Goal: Communication & Community: Share content

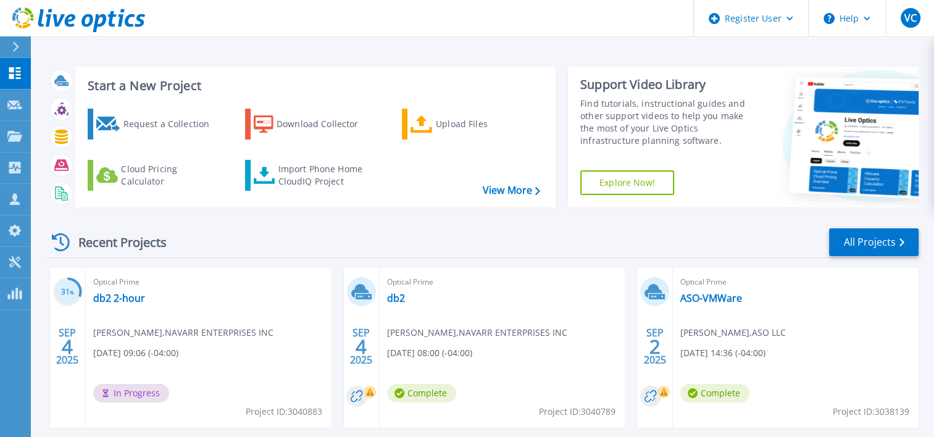
scroll to position [101, 0]
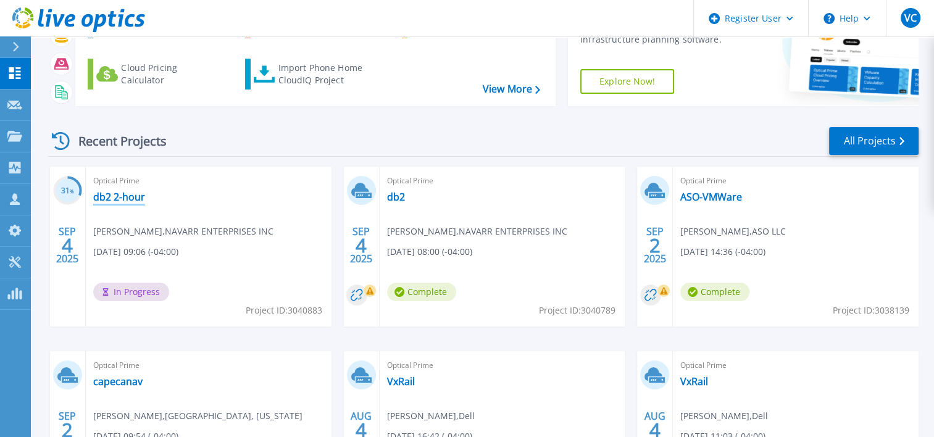
click at [125, 193] on link "db2 2-hour" at bounding box center [119, 197] width 52 height 12
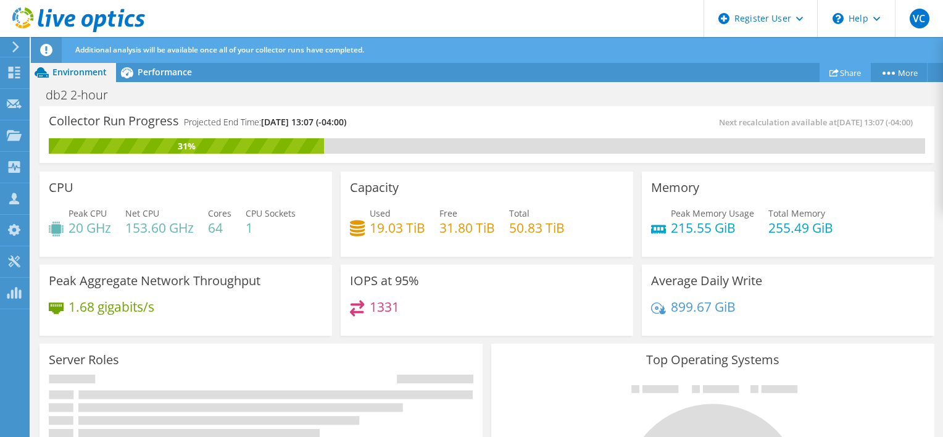
click at [847, 71] on link "Share" at bounding box center [845, 72] width 51 height 19
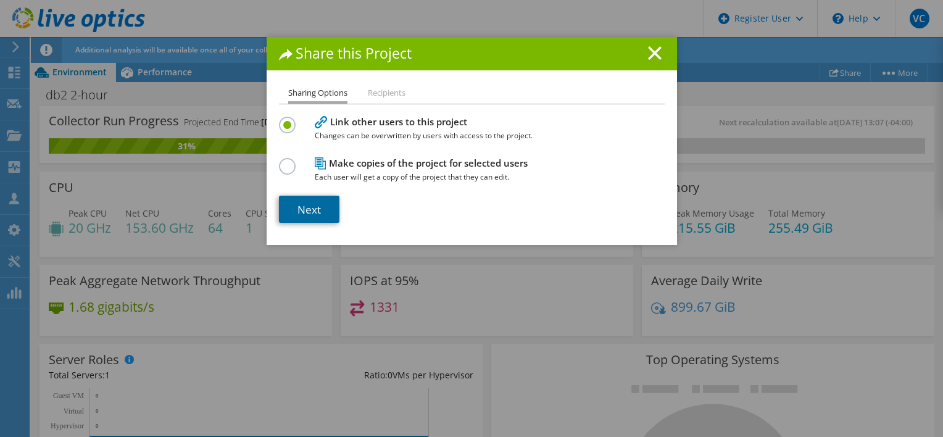
click at [307, 200] on link "Next" at bounding box center [309, 209] width 61 height 27
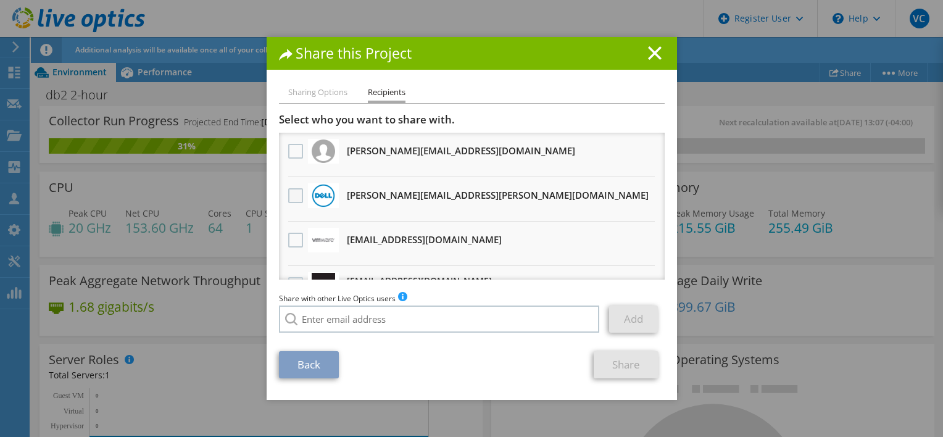
click at [291, 196] on label at bounding box center [297, 195] width 18 height 15
click at [0, 0] on input "checkbox" at bounding box center [0, 0] width 0 height 0
click at [291, 196] on label at bounding box center [297, 195] width 18 height 15
click at [0, 0] on input "checkbox" at bounding box center [0, 0] width 0 height 0
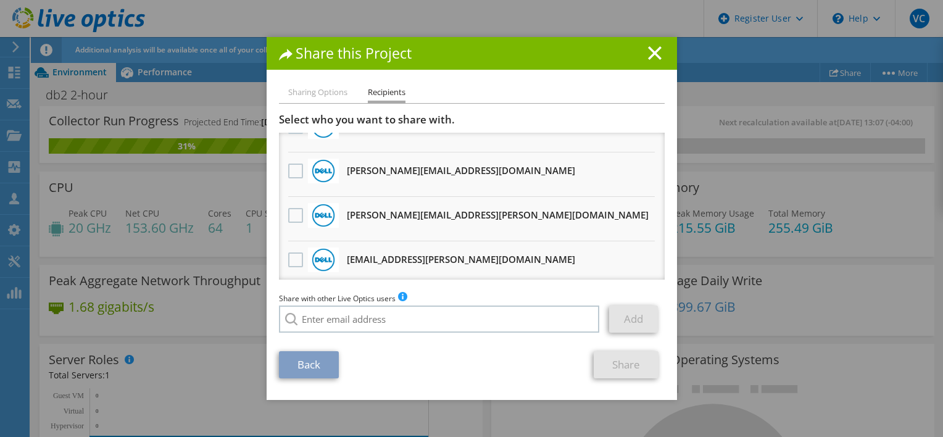
scroll to position [246, 0]
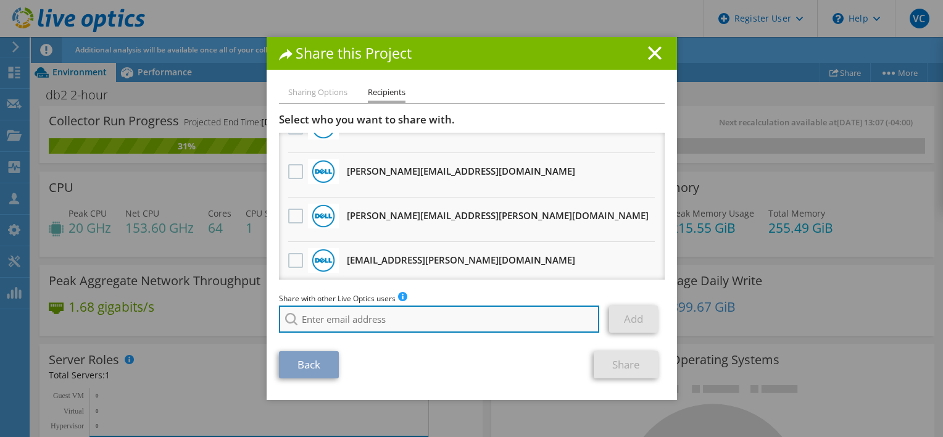
click at [353, 323] on input "search" at bounding box center [439, 319] width 321 height 27
type input "[PERSON_NAME]"
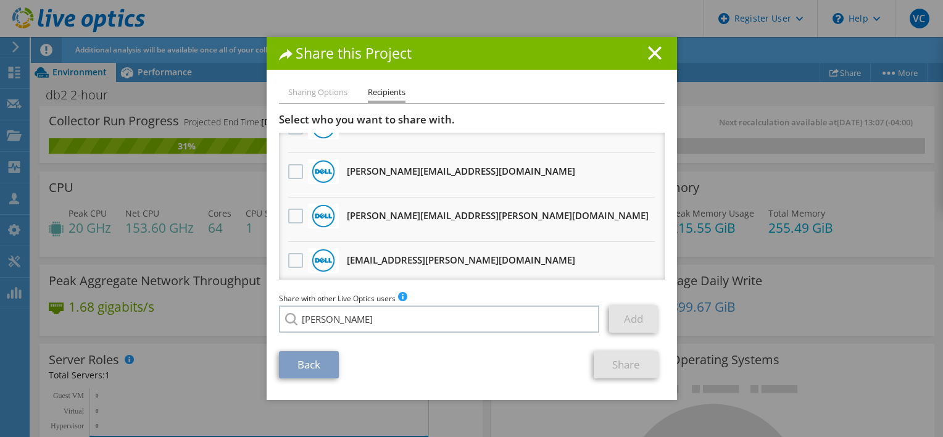
click at [364, 335] on div "No results for found." at bounding box center [350, 327] width 142 height 15
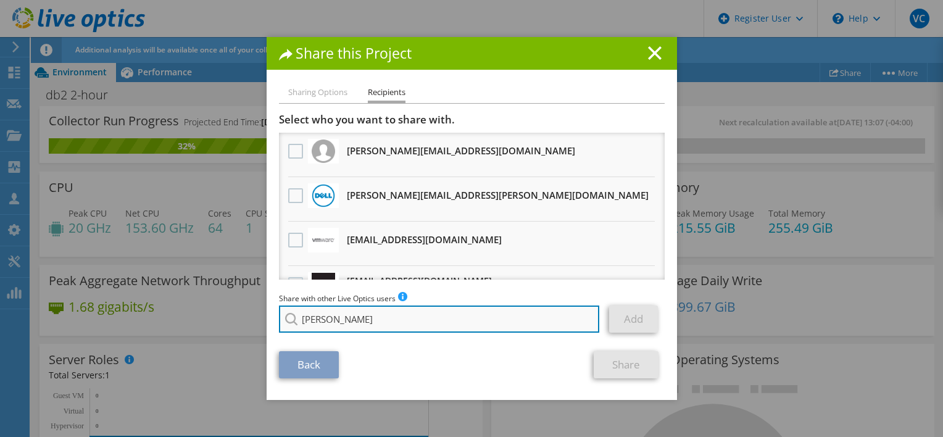
click at [391, 319] on input "[PERSON_NAME]" at bounding box center [439, 319] width 321 height 27
type input "tyleryoung"
click at [444, 310] on input "tyleryoung" at bounding box center [439, 319] width 321 height 27
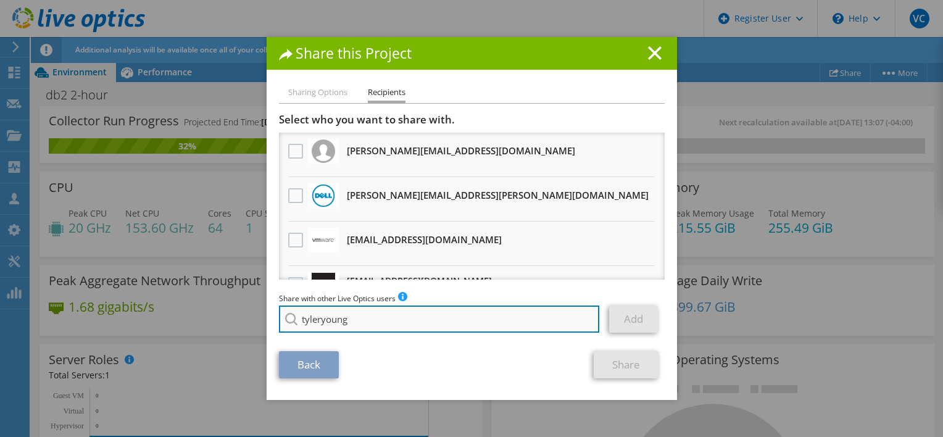
click at [444, 310] on input "tyleryoung" at bounding box center [439, 319] width 321 height 27
paste input "[PERSON_NAME][EMAIL_ADDRESS][PERSON_NAME][DOMAIN_NAME]"
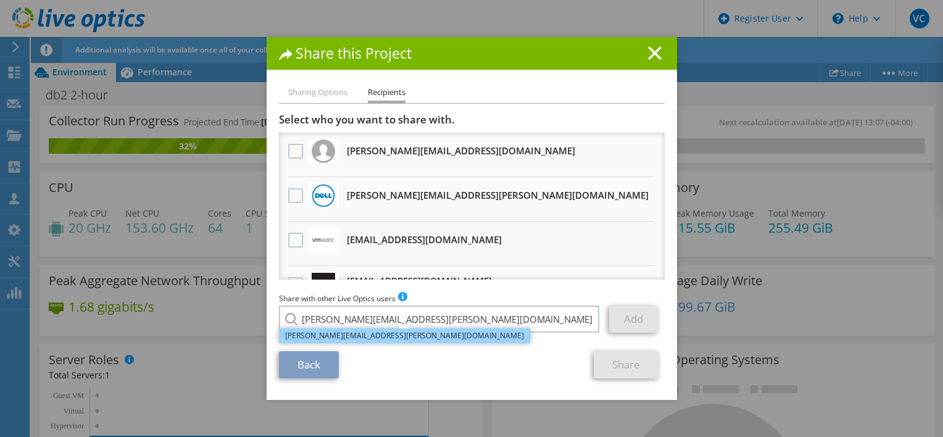
click at [393, 335] on li "[PERSON_NAME][EMAIL_ADDRESS][PERSON_NAME][DOMAIN_NAME]" at bounding box center [404, 335] width 251 height 15
type input "[PERSON_NAME][EMAIL_ADDRESS][PERSON_NAME][DOMAIN_NAME]"
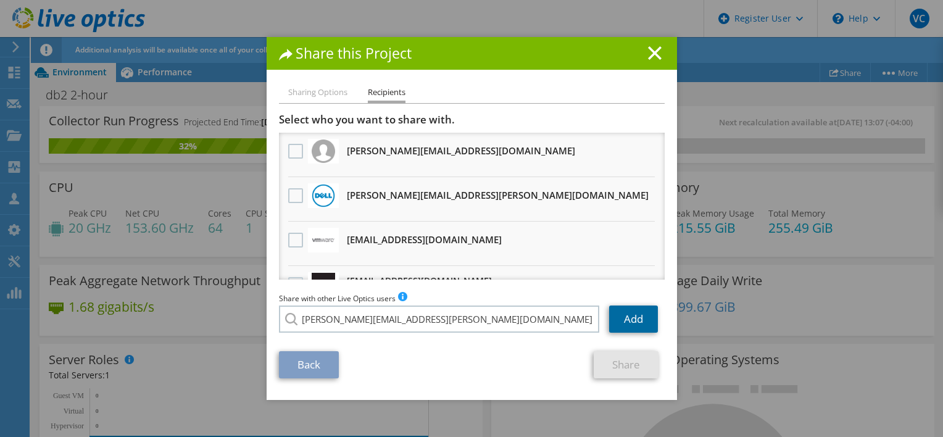
click at [634, 325] on link "Add" at bounding box center [633, 319] width 49 height 27
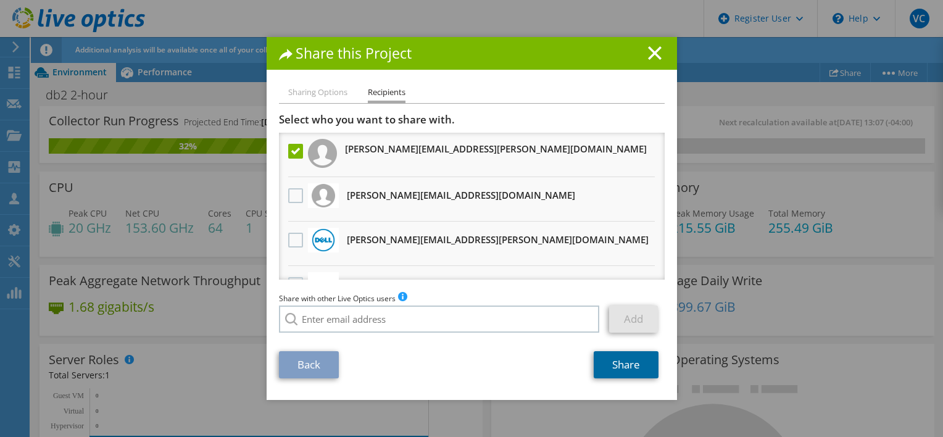
click at [609, 368] on link "Share" at bounding box center [626, 364] width 65 height 27
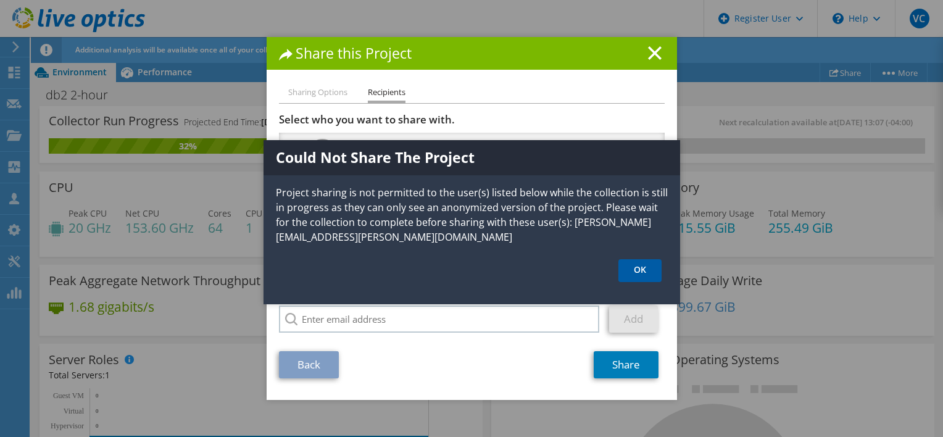
click at [640, 264] on link "OK" at bounding box center [640, 270] width 43 height 23
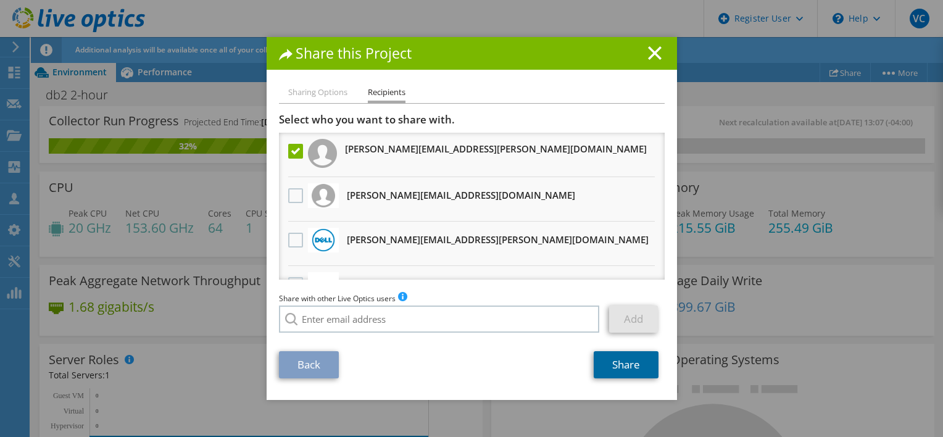
click at [615, 358] on link "Share" at bounding box center [626, 364] width 65 height 27
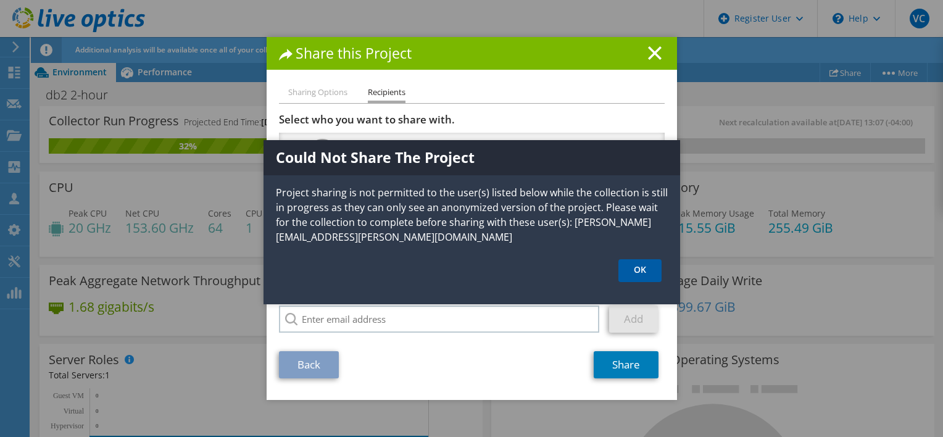
click at [632, 269] on link "OK" at bounding box center [640, 270] width 43 height 23
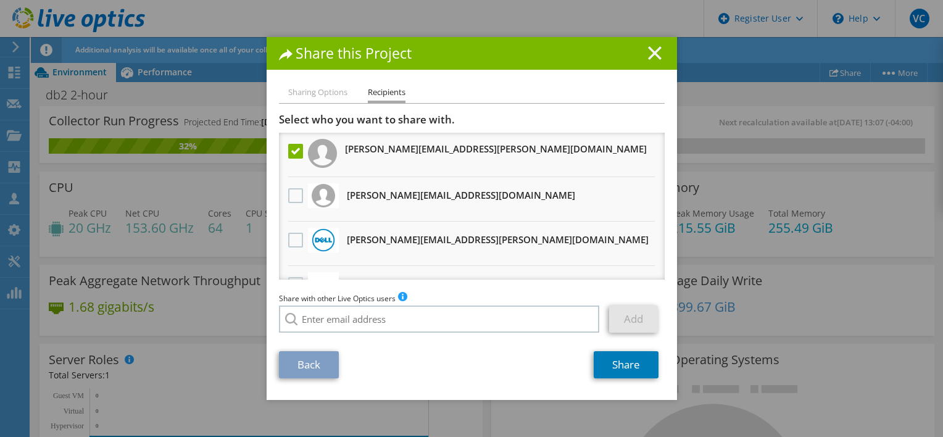
click at [649, 54] on line at bounding box center [655, 53] width 12 height 12
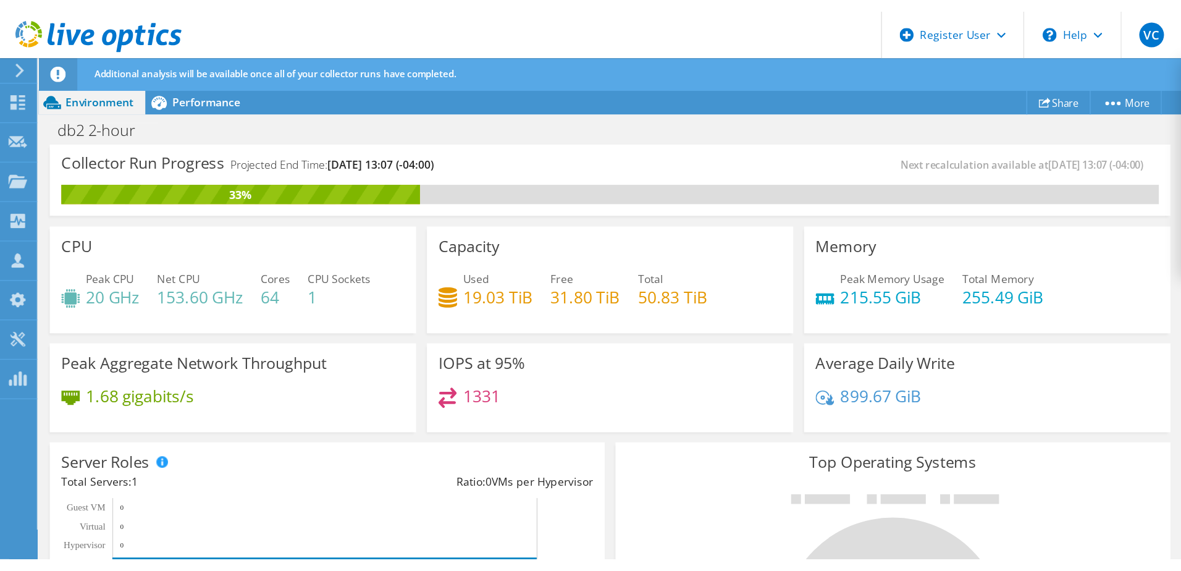
scroll to position [137, 0]
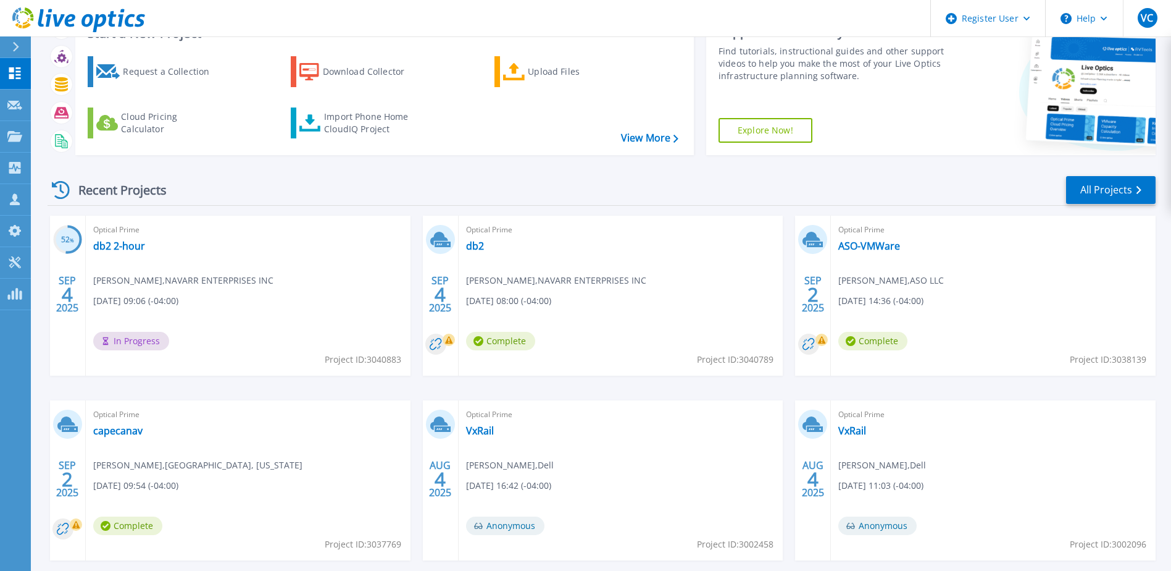
scroll to position [114, 0]
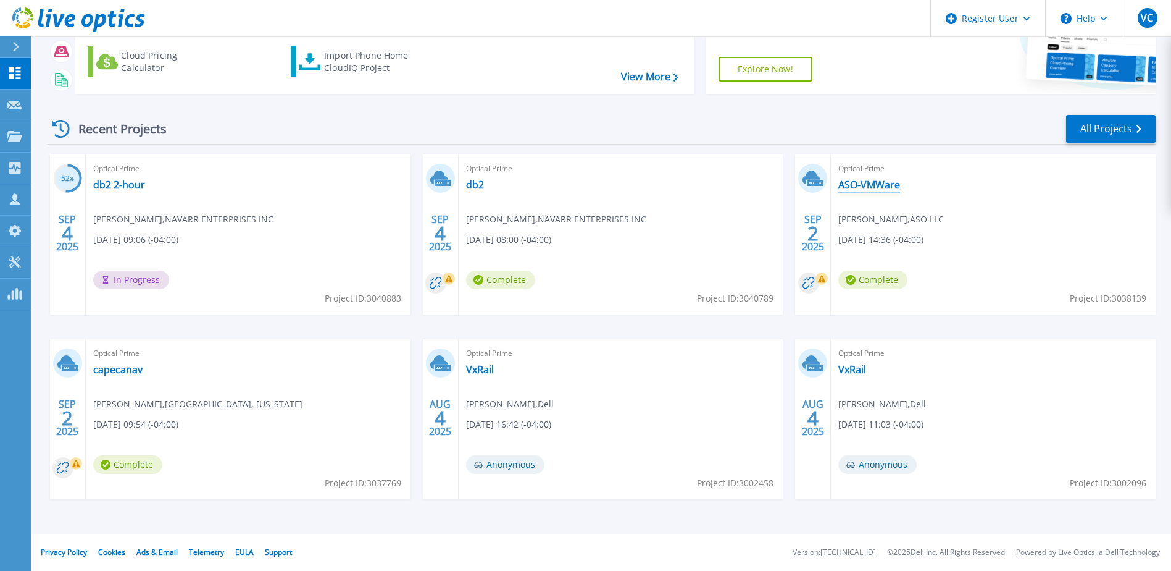
click at [868, 178] on link "ASO-VMWare" at bounding box center [869, 184] width 62 height 12
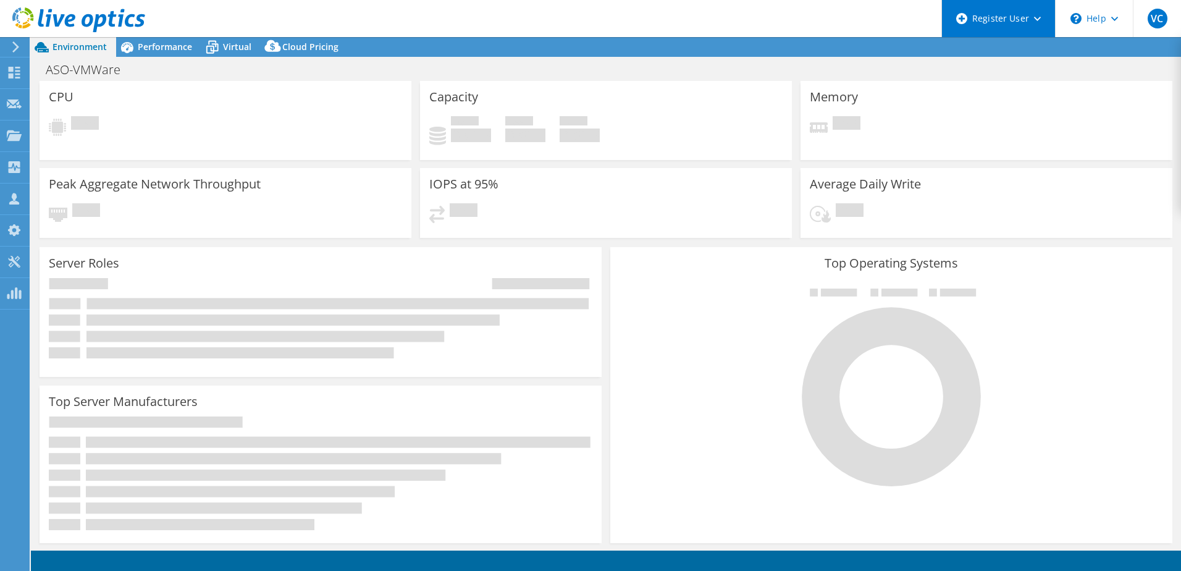
select select "USD"
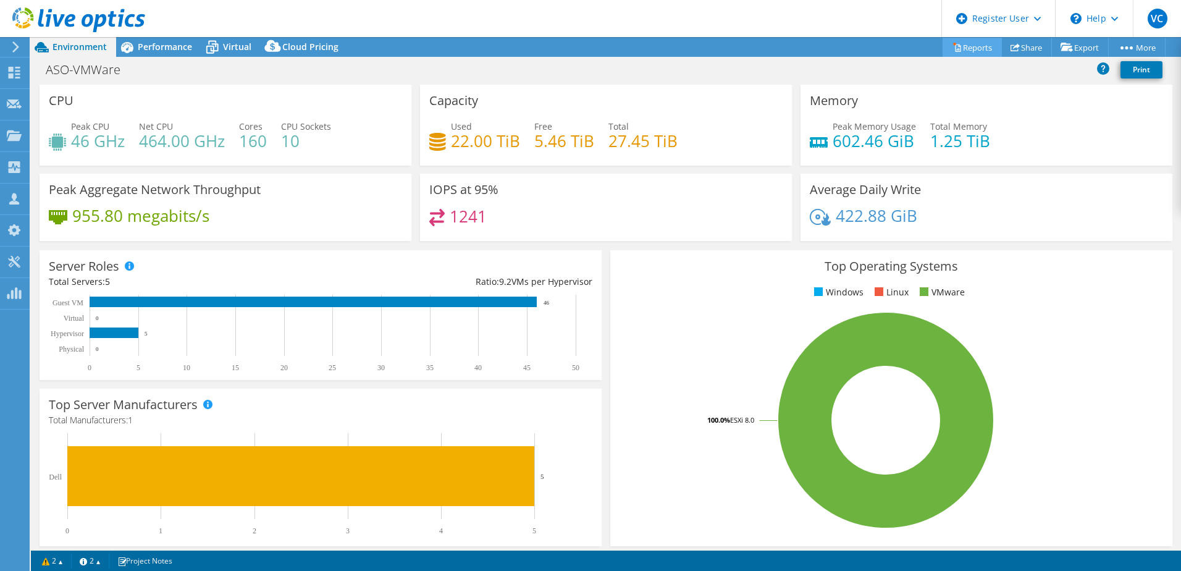
click at [966, 46] on link "Reports" at bounding box center [971, 47] width 59 height 19
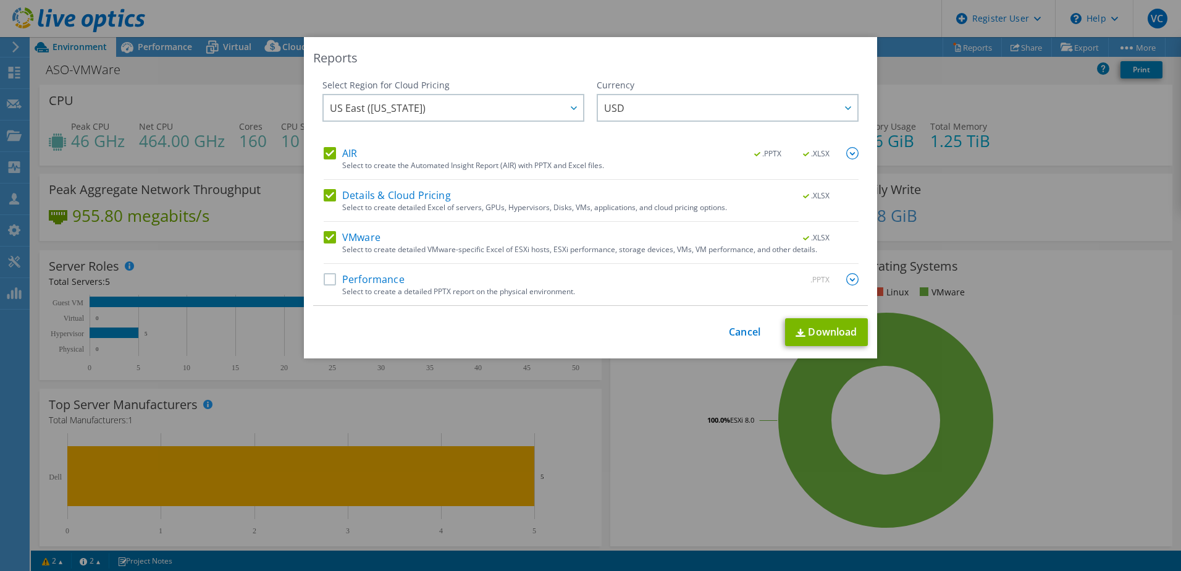
click at [330, 283] on label "Performance" at bounding box center [364, 279] width 81 height 12
click at [0, 0] on input "Performance" at bounding box center [0, 0] width 0 height 0
click at [831, 332] on link "Download" at bounding box center [826, 332] width 83 height 28
click at [1007, 264] on div "Reports Select Region for Cloud Pricing Asia Pacific (Hong Kong) Asia Pacific (…" at bounding box center [590, 285] width 1181 height 496
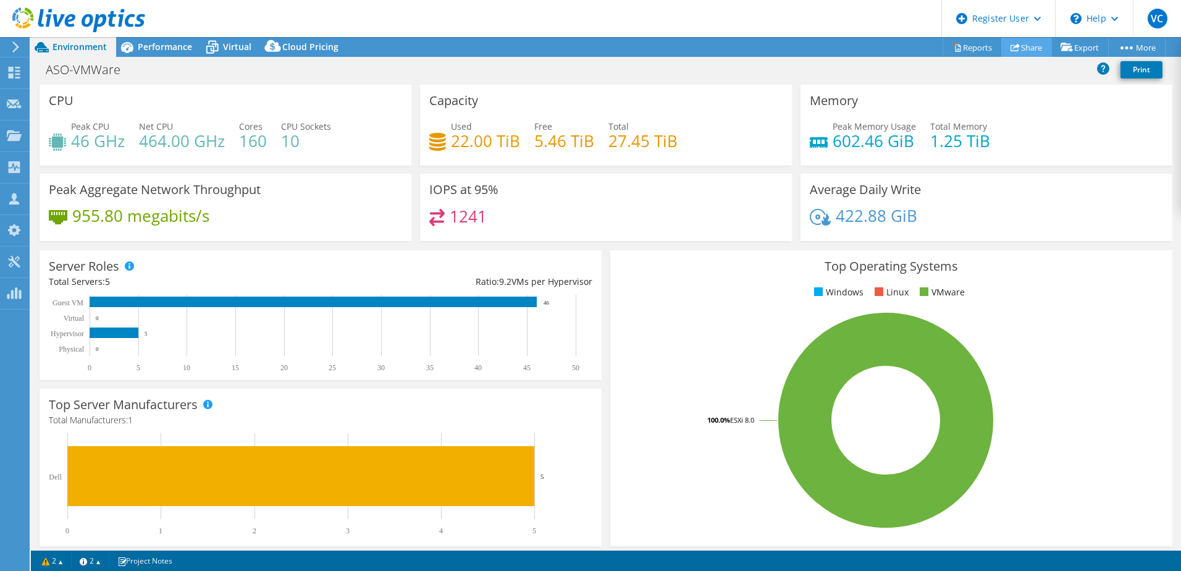
click at [1018, 49] on link "Share" at bounding box center [1026, 47] width 51 height 19
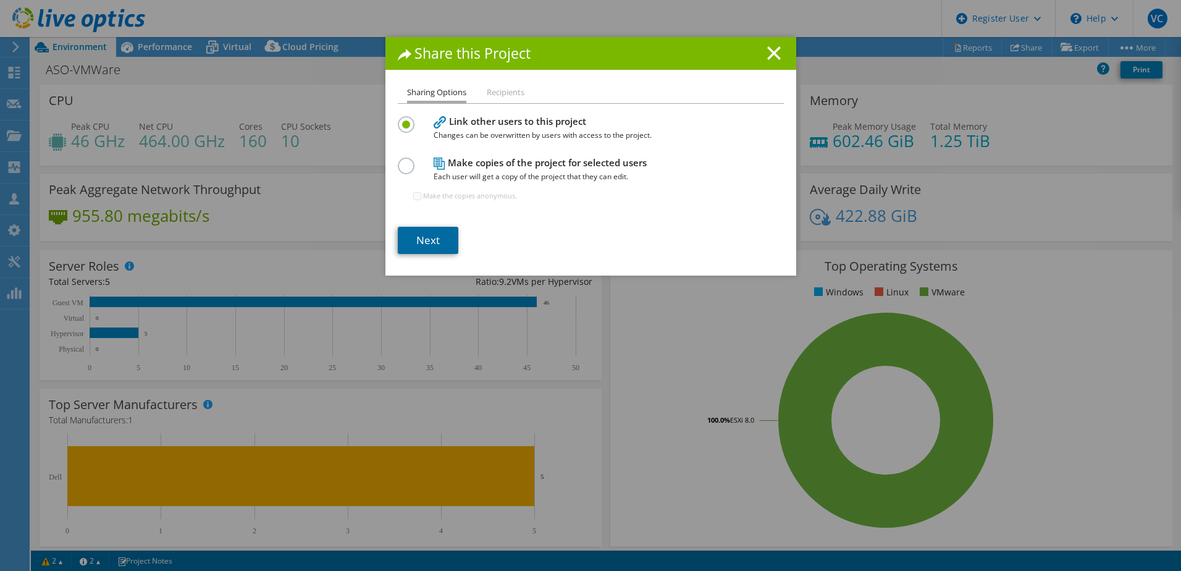
click at [423, 251] on link "Next" at bounding box center [428, 240] width 61 height 27
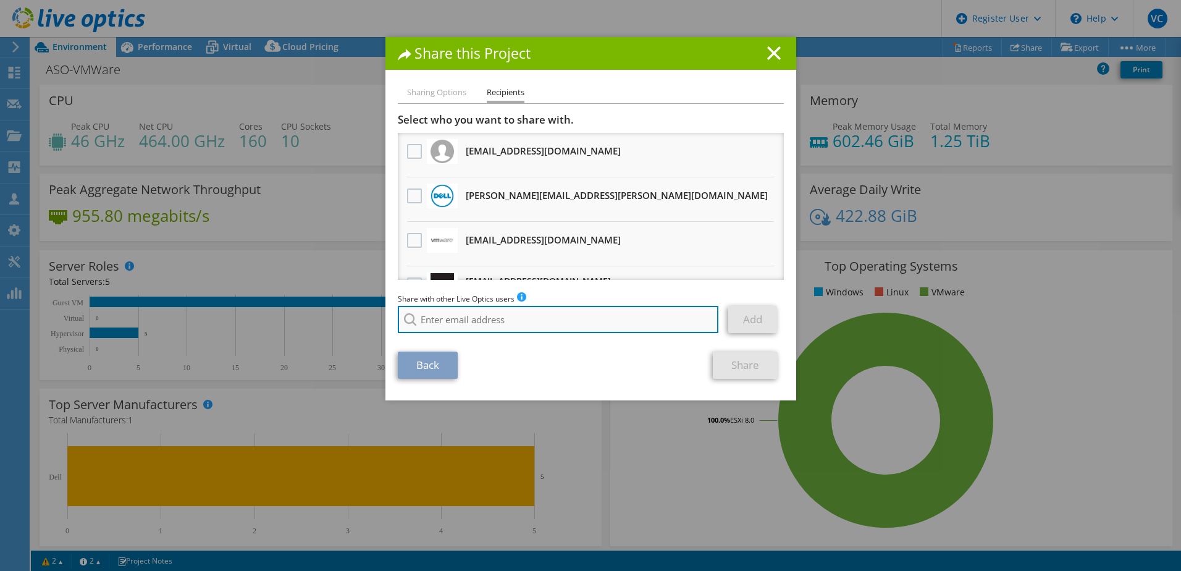
click at [462, 307] on input "search" at bounding box center [558, 319] width 321 height 27
click at [763, 43] on div "Share this Project" at bounding box center [590, 53] width 411 height 33
click at [767, 58] on icon at bounding box center [774, 53] width 14 height 14
